Goal: Task Accomplishment & Management: Use online tool/utility

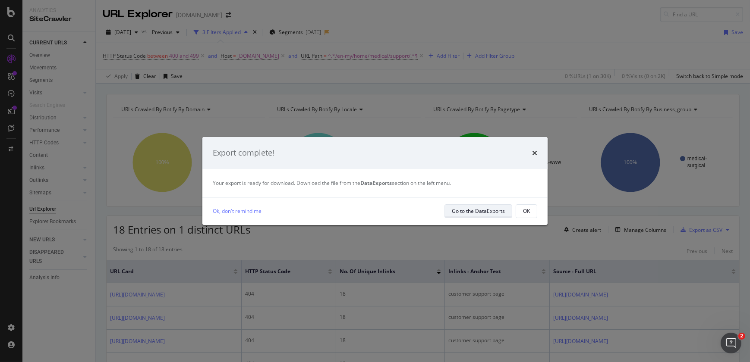
click at [460, 211] on div "Go to the DataExports" at bounding box center [478, 211] width 53 height 7
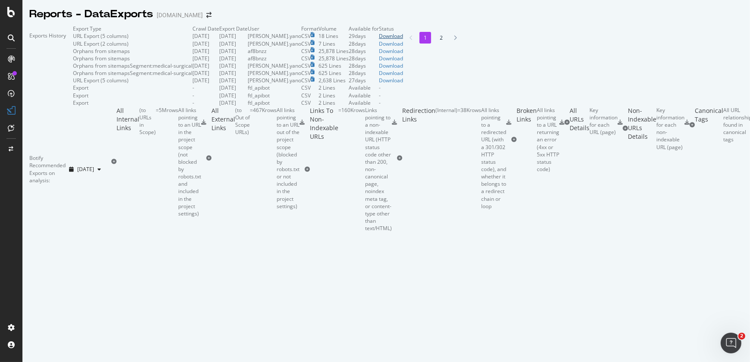
click at [403, 40] on div "Download" at bounding box center [391, 35] width 24 height 7
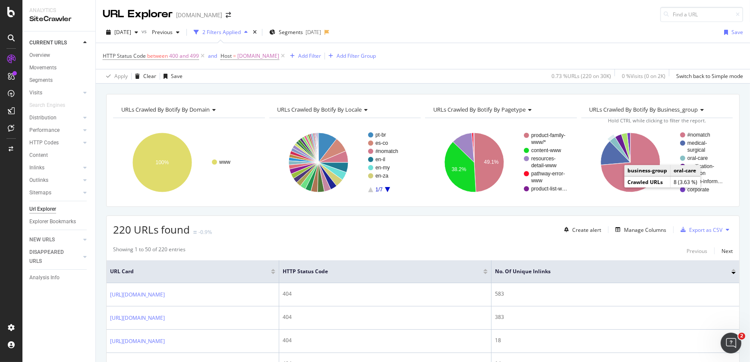
click at [680, 159] on circle "A chart." at bounding box center [682, 158] width 5 height 5
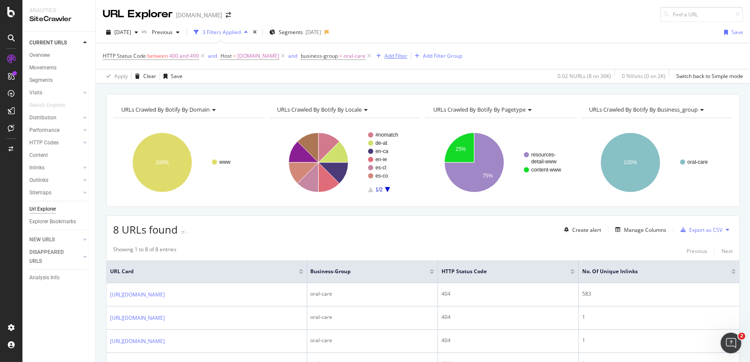
click at [405, 57] on div "Add Filter" at bounding box center [395, 55] width 23 height 7
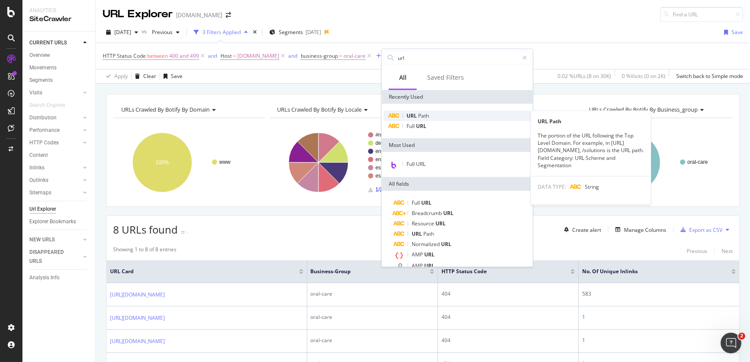
type input "url"
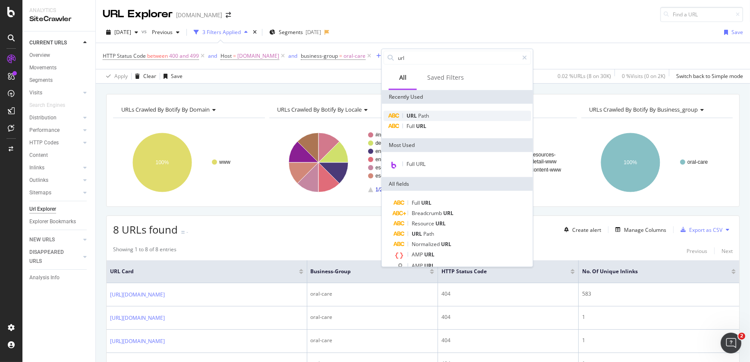
click at [413, 113] on span "URL" at bounding box center [412, 115] width 12 height 7
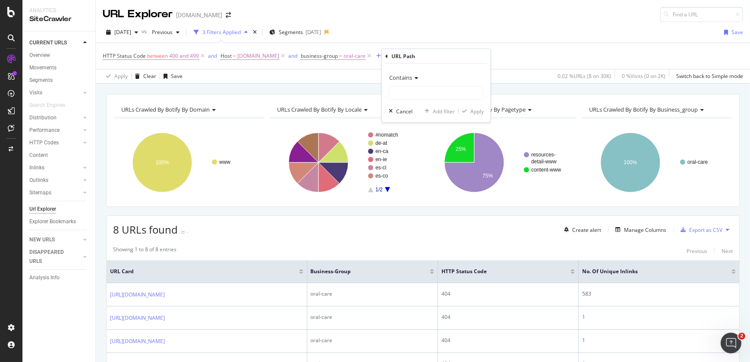
click at [411, 74] on span "Contains" at bounding box center [400, 78] width 23 height 8
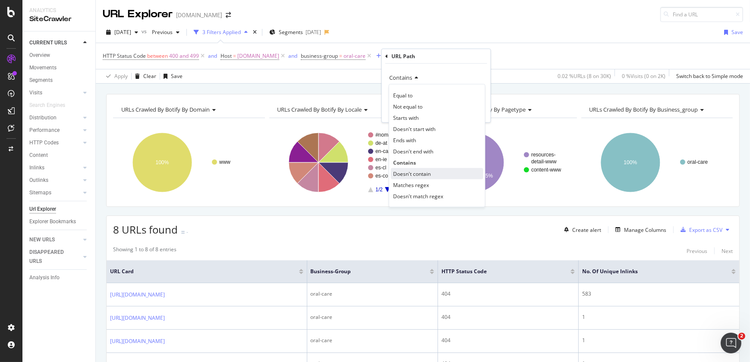
click at [417, 169] on div "Doesn't contain" at bounding box center [437, 173] width 92 height 11
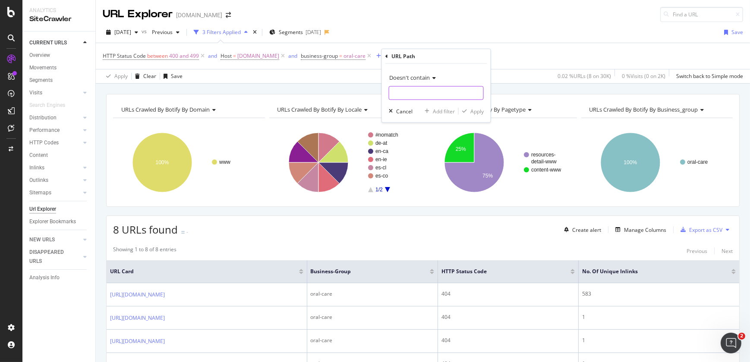
click at [402, 92] on input "text" at bounding box center [436, 93] width 94 height 14
type input "en-cl"
click at [477, 112] on div "Apply" at bounding box center [476, 110] width 13 height 7
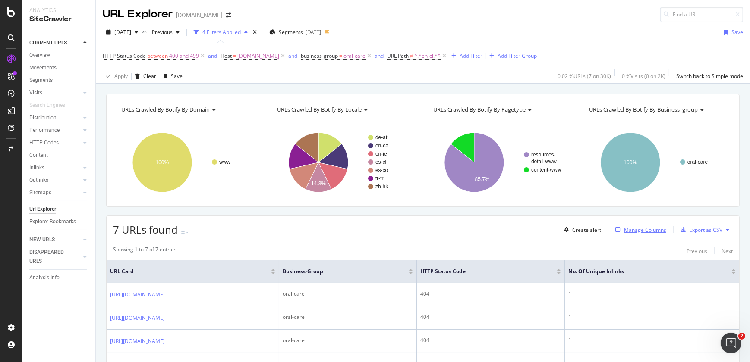
click at [648, 229] on div "Manage Columns" at bounding box center [645, 230] width 42 height 7
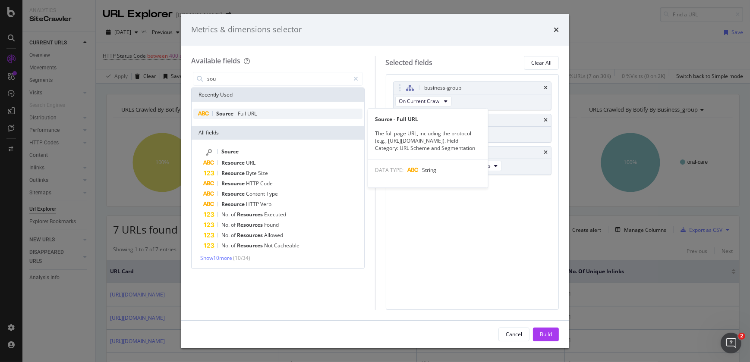
type input "sou"
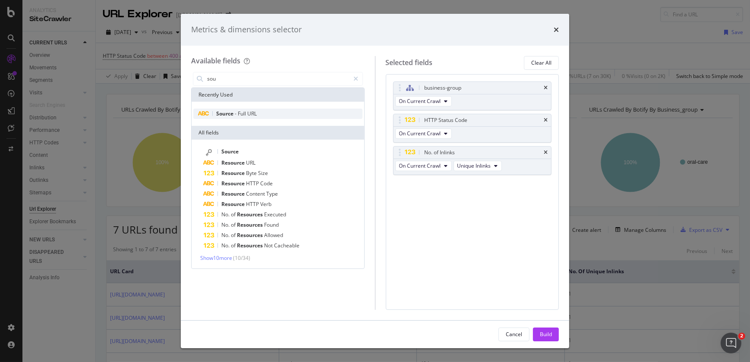
click at [265, 109] on div "Source - Full URL" at bounding box center [277, 114] width 169 height 10
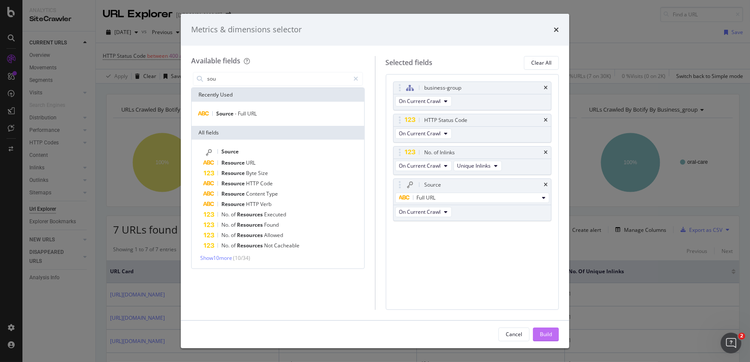
click at [540, 337] on div "Build" at bounding box center [546, 334] width 12 height 7
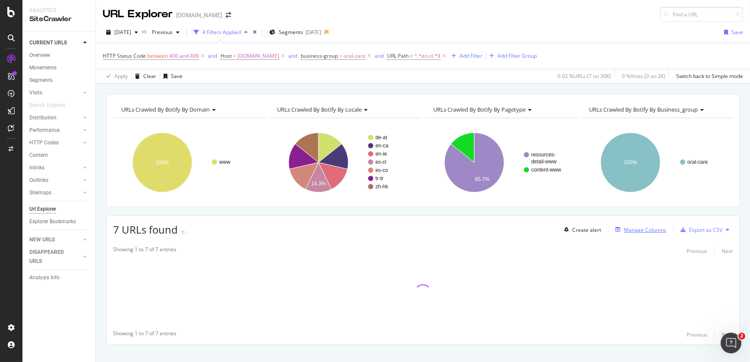
click at [630, 232] on div "Manage Columns" at bounding box center [645, 230] width 42 height 7
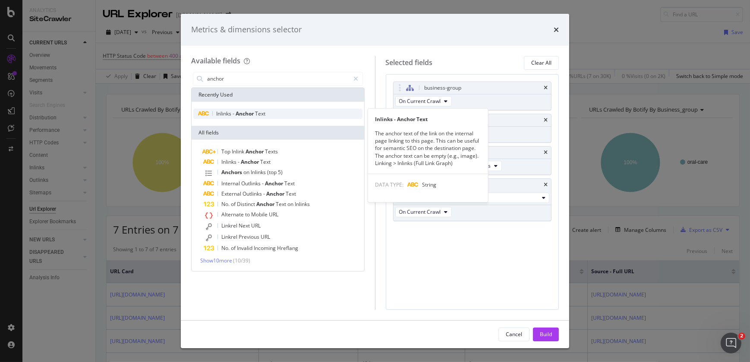
type input "anchor"
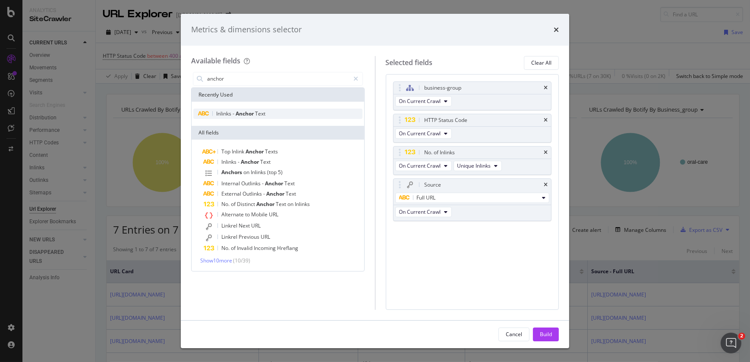
click at [268, 110] on div "Inlinks - Anchor Text" at bounding box center [277, 114] width 169 height 10
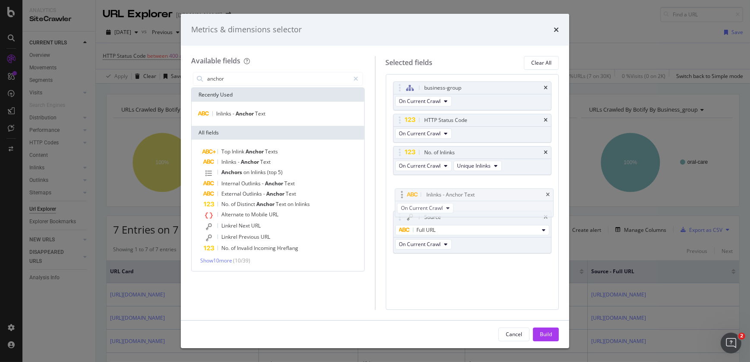
drag, startPoint x: 397, startPoint y: 232, endPoint x: 400, endPoint y: 194, distance: 37.6
click at [400, 194] on body "Analytics SiteCrawler CURRENT URLS Overview Movements Segments Visits Analysis …" at bounding box center [375, 181] width 750 height 362
click at [549, 330] on div "Build" at bounding box center [546, 334] width 12 height 13
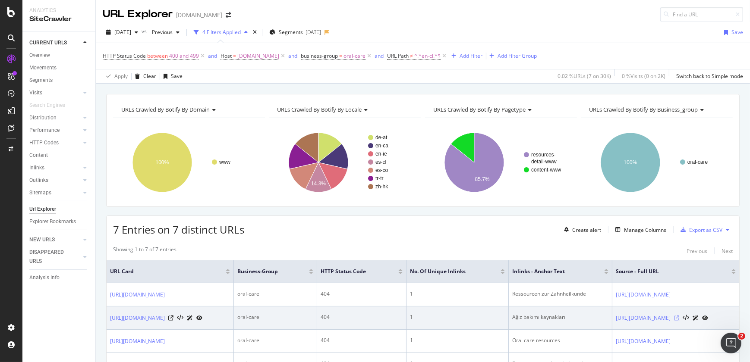
click at [679, 319] on icon at bounding box center [676, 318] width 5 height 5
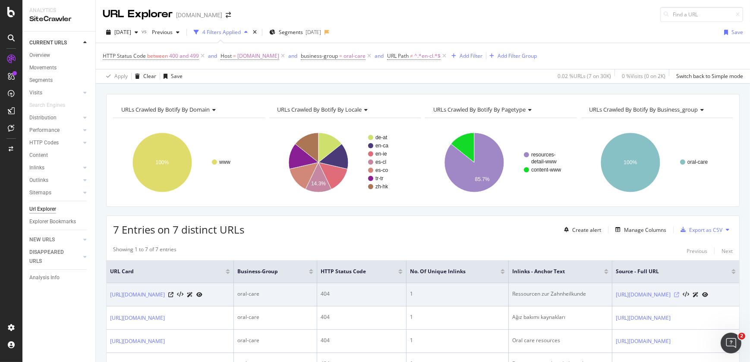
click at [679, 296] on icon at bounding box center [676, 295] width 5 height 5
